Goal: Information Seeking & Learning: Learn about a topic

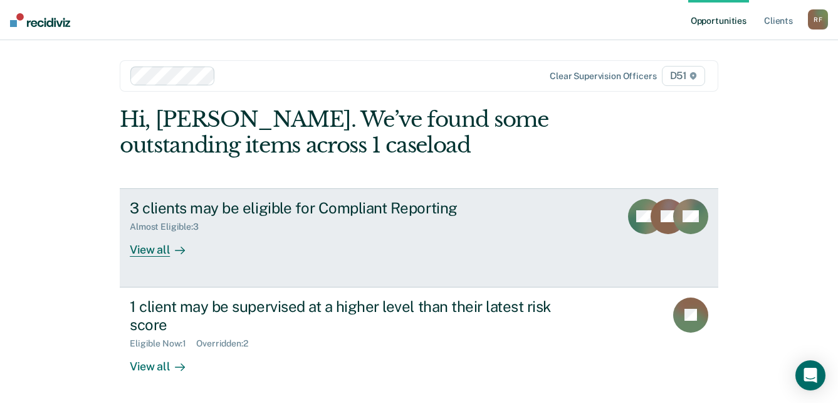
click at [162, 255] on div "View all" at bounding box center [165, 244] width 70 height 24
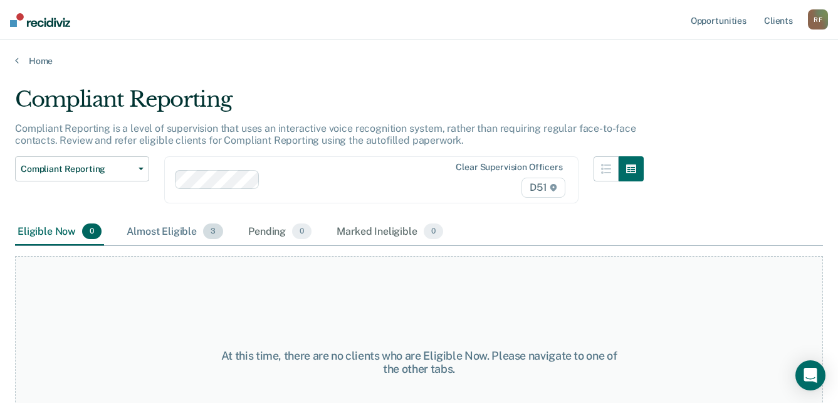
click at [177, 231] on div "Almost Eligible 3" at bounding box center [175, 232] width 102 height 28
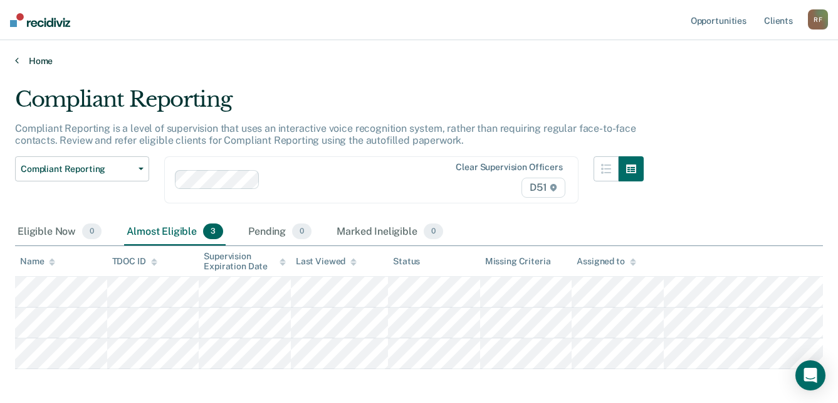
click at [16, 60] on icon at bounding box center [17, 60] width 4 height 10
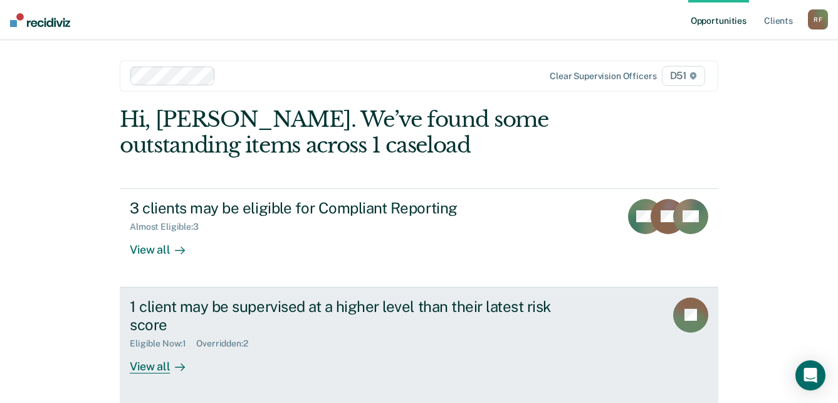
click at [146, 369] on div "View all" at bounding box center [165, 361] width 70 height 24
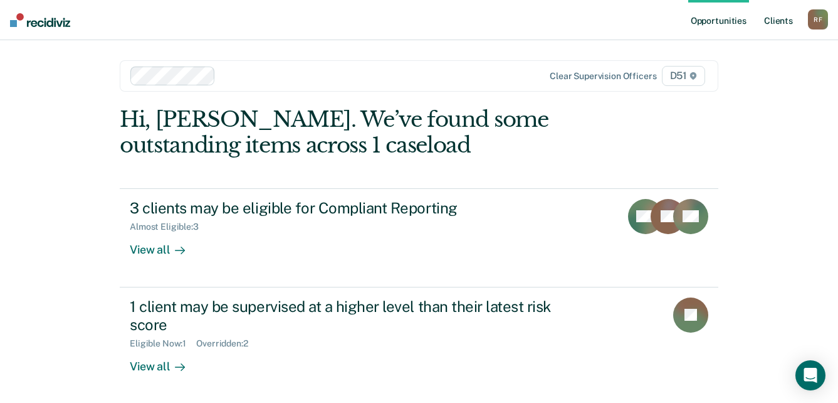
click at [788, 21] on link "Client s" at bounding box center [779, 20] width 34 height 40
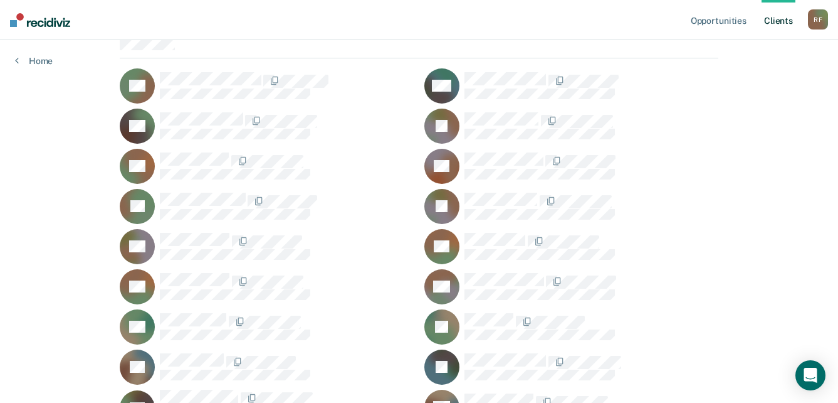
scroll to position [125, 0]
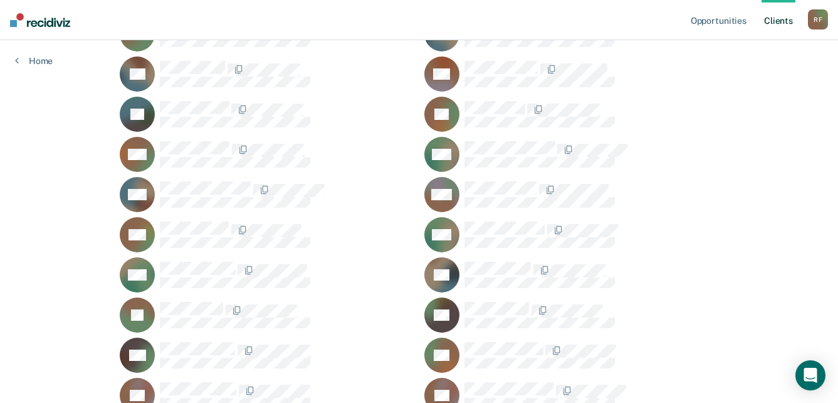
scroll to position [1003, 0]
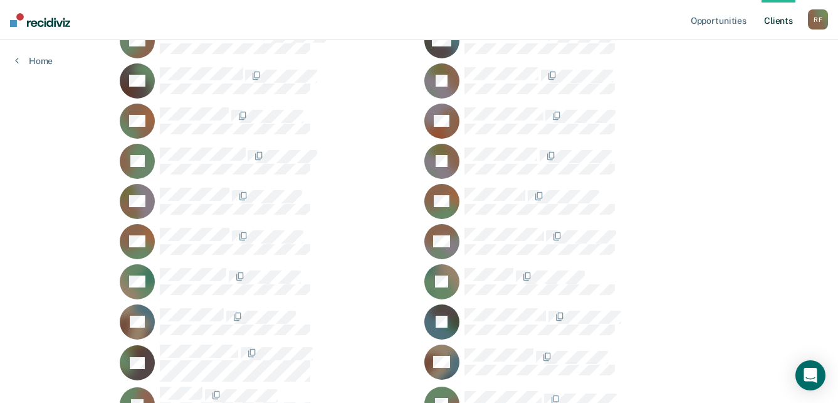
scroll to position [63, 0]
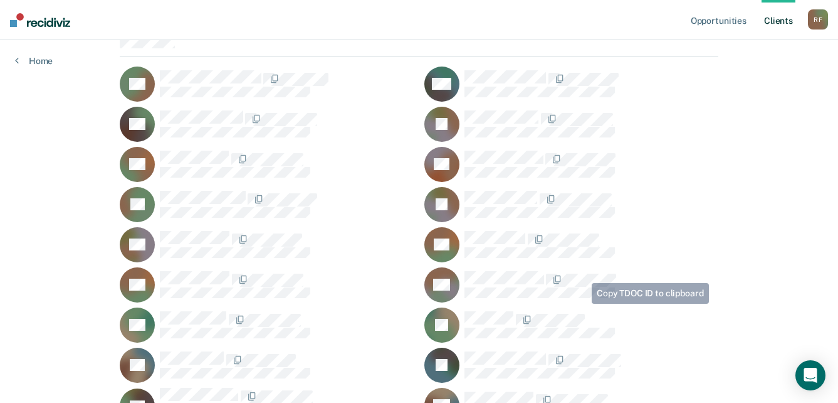
scroll to position [125, 0]
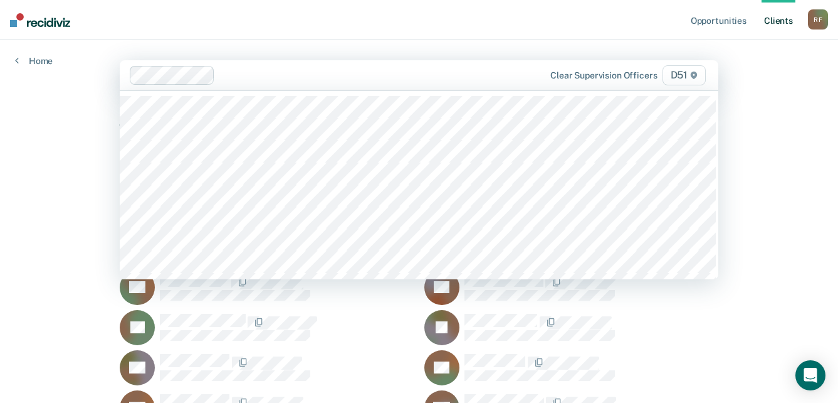
click at [258, 78] on div at bounding box center [377, 75] width 314 height 14
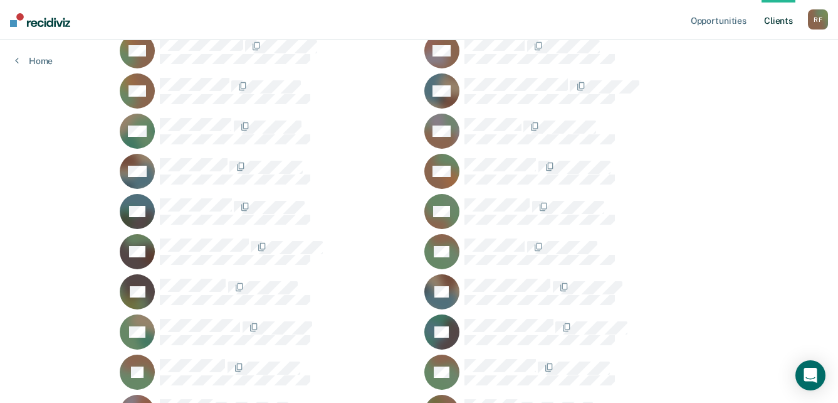
scroll to position [2509, 0]
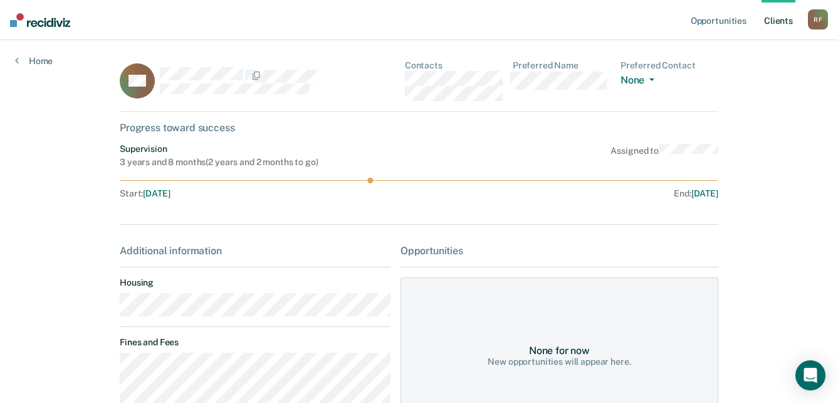
click at [110, 314] on main "LM Contacts Preferred Name Preferred Contact None Call Text Email None Progress…" at bounding box center [419, 359] width 629 height 639
click at [407, 77] on div "LM Contacts Preferred Name Preferred Contact None Call Text Email None" at bounding box center [419, 85] width 599 height 51
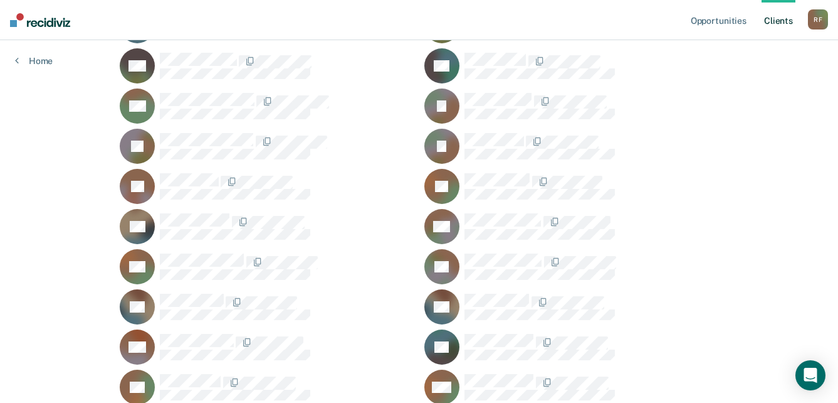
scroll to position [815, 0]
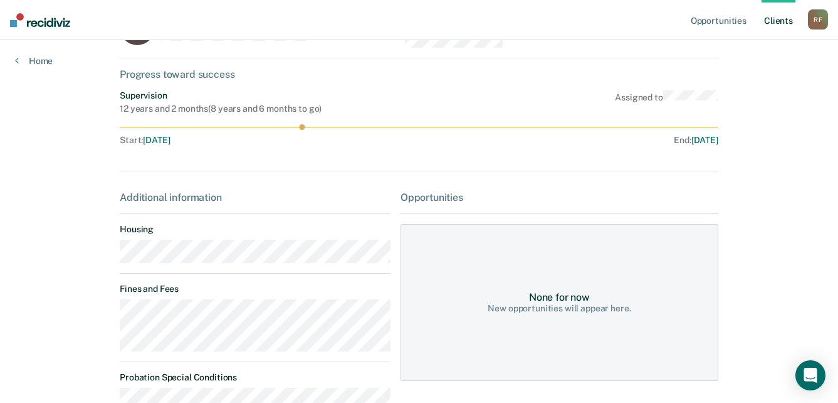
scroll to position [125, 0]
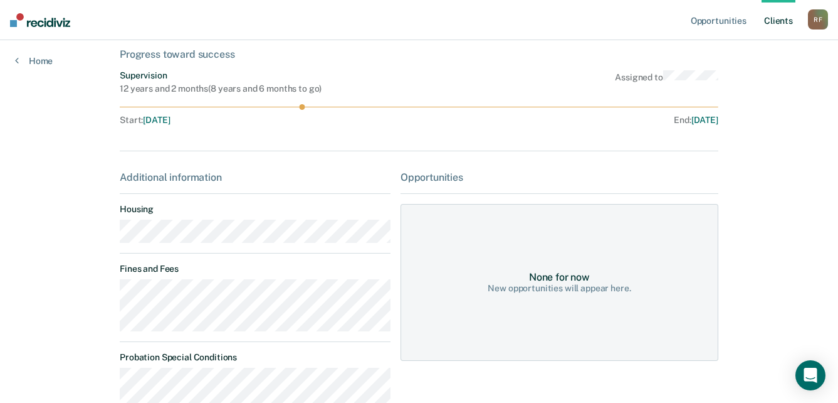
scroll to position [0, 0]
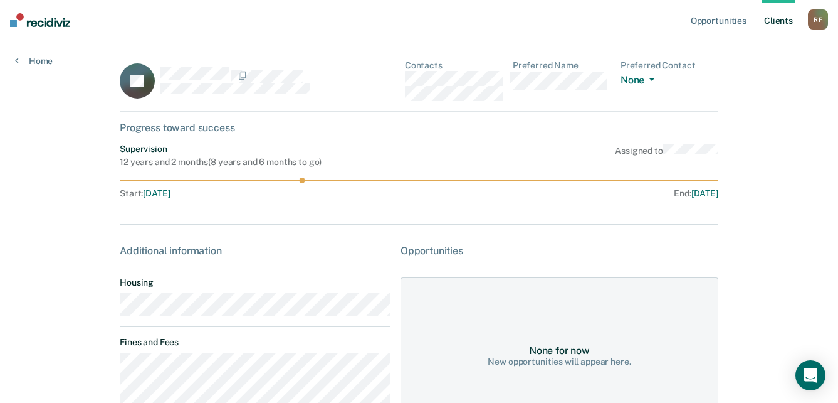
click at [401, 82] on div "PL Contacts Preferred Name Preferred Contact None Call Text Email None" at bounding box center [419, 85] width 599 height 51
